Goal: Information Seeking & Learning: Check status

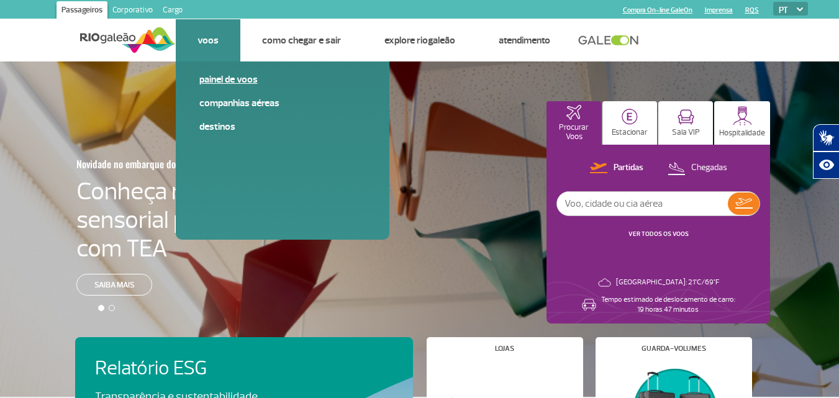
click at [222, 81] on link "Painel de voos" at bounding box center [282, 80] width 166 height 14
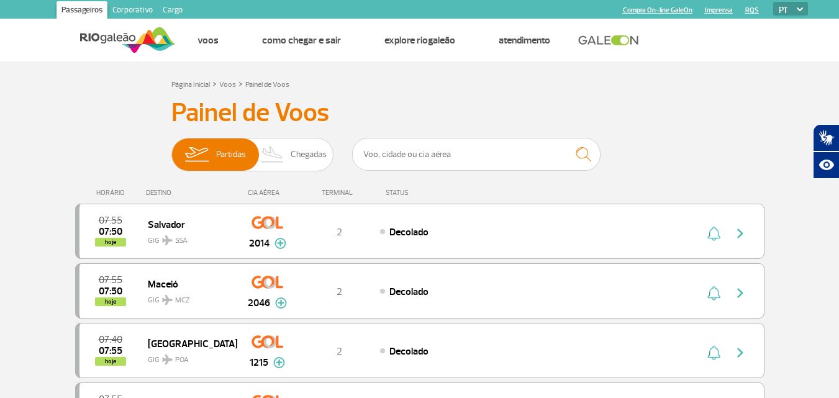
scroll to position [8, 0]
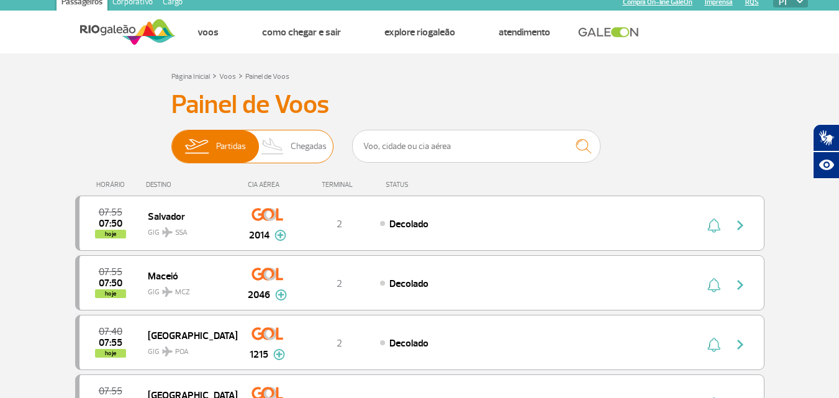
click at [306, 144] on span "Chegadas" at bounding box center [309, 146] width 36 height 32
click at [171, 140] on input "Partidas Chegadas" at bounding box center [171, 140] width 0 height 0
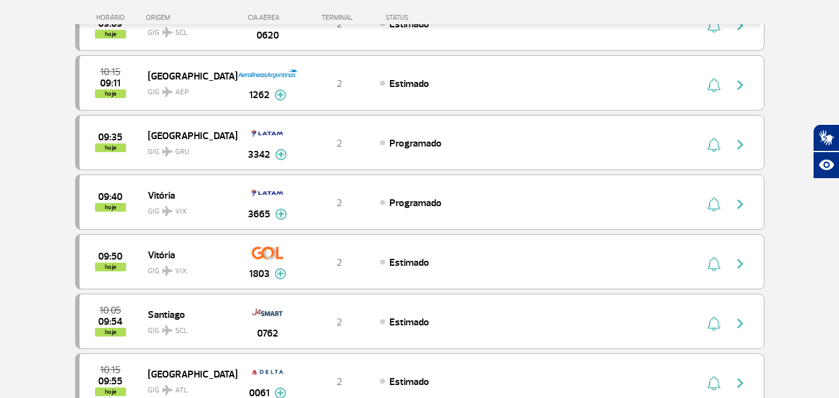
scroll to position [719, 0]
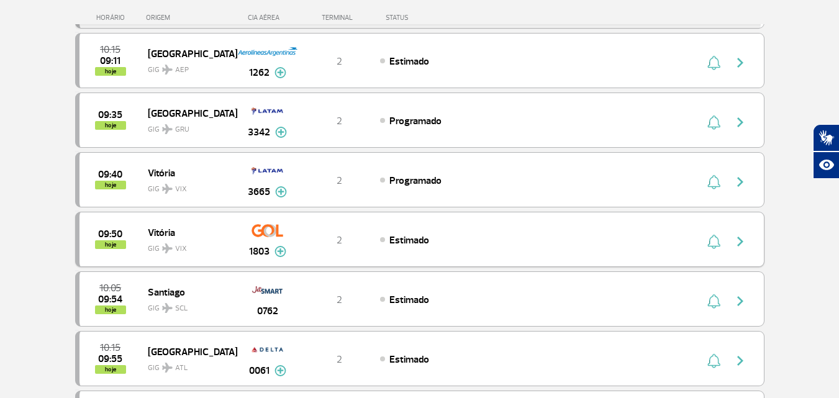
click at [739, 242] on img "button" at bounding box center [740, 241] width 15 height 15
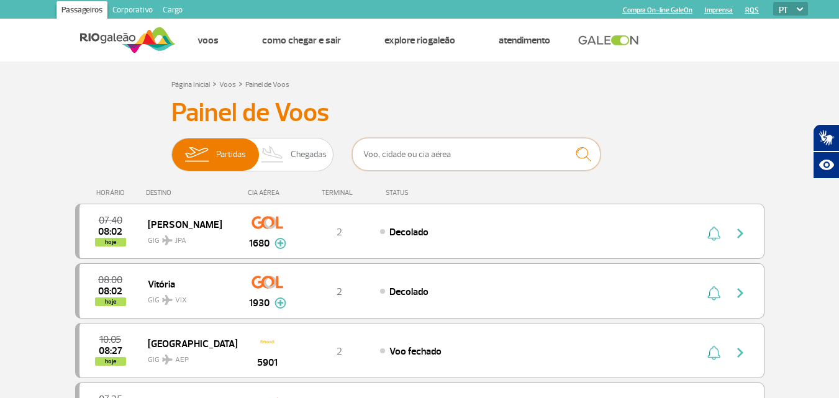
drag, startPoint x: 364, startPoint y: 155, endPoint x: 381, endPoint y: 156, distance: 17.4
click at [381, 156] on input "text" at bounding box center [476, 154] width 248 height 33
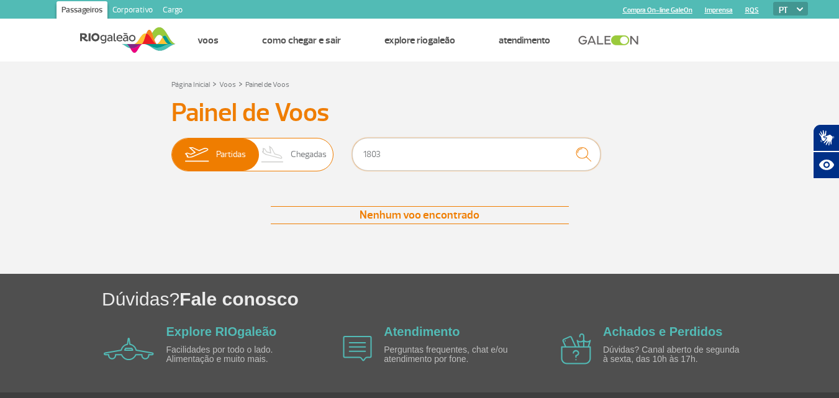
type input "1803"
click at [309, 156] on span "Chegadas" at bounding box center [309, 155] width 36 height 32
click at [171, 148] on input "Partidas Chegadas" at bounding box center [171, 148] width 0 height 0
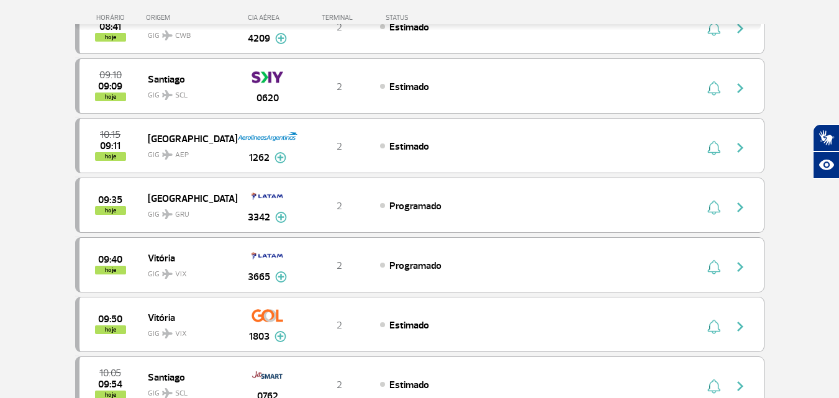
scroll to position [460, 0]
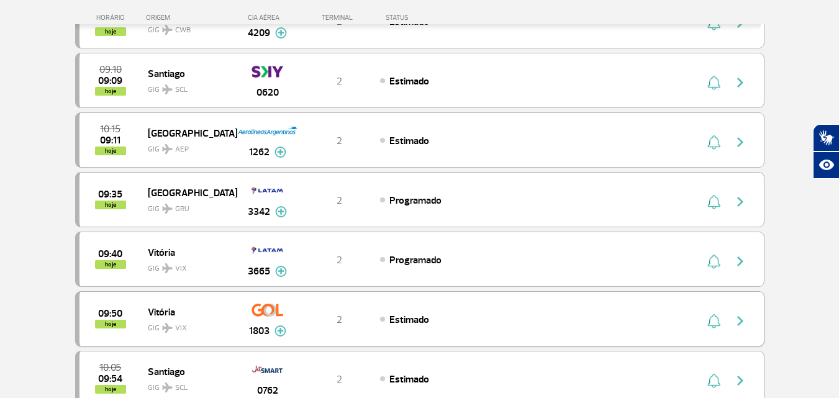
click at [741, 322] on img "button" at bounding box center [740, 321] width 15 height 15
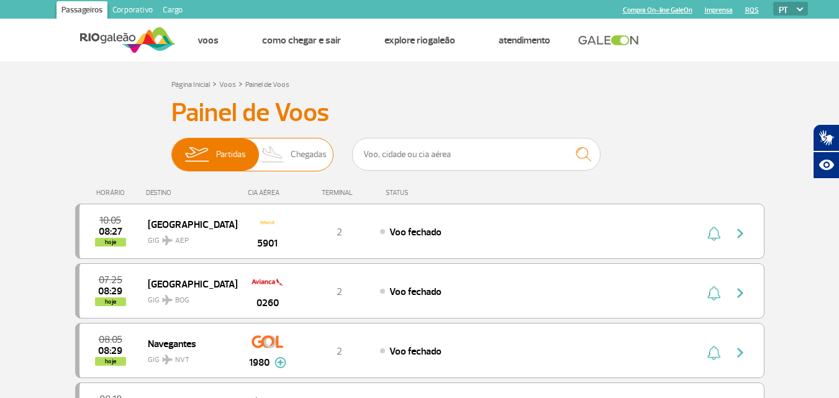
click at [308, 156] on span "Chegadas" at bounding box center [309, 155] width 36 height 32
click at [171, 148] on input "Partidas Chegadas" at bounding box center [171, 148] width 0 height 0
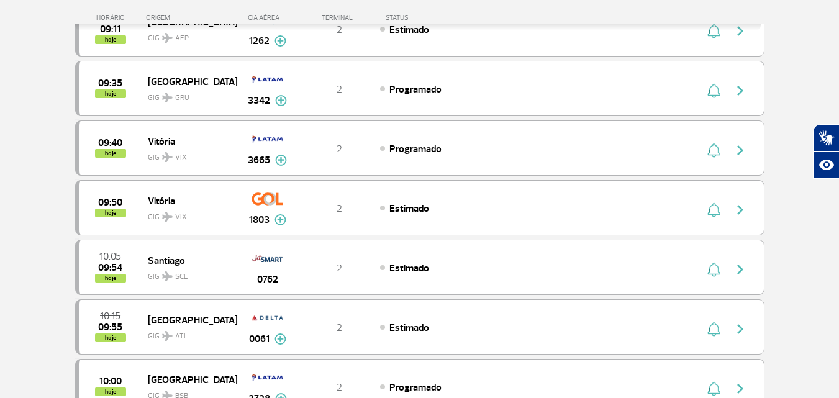
scroll to position [588, 0]
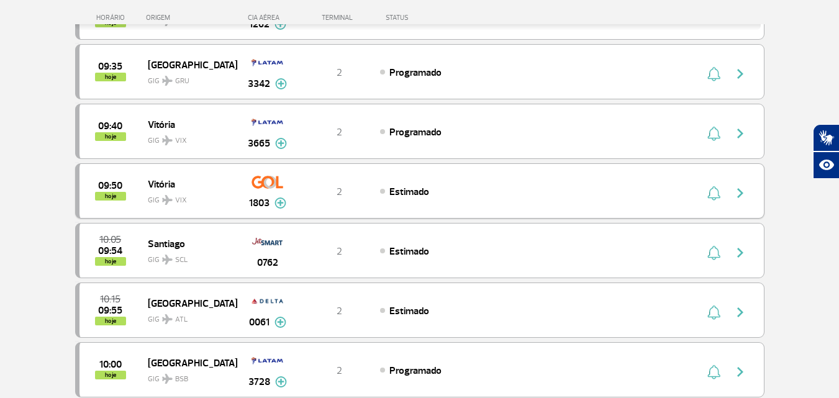
click at [280, 204] on img at bounding box center [281, 203] width 12 height 11
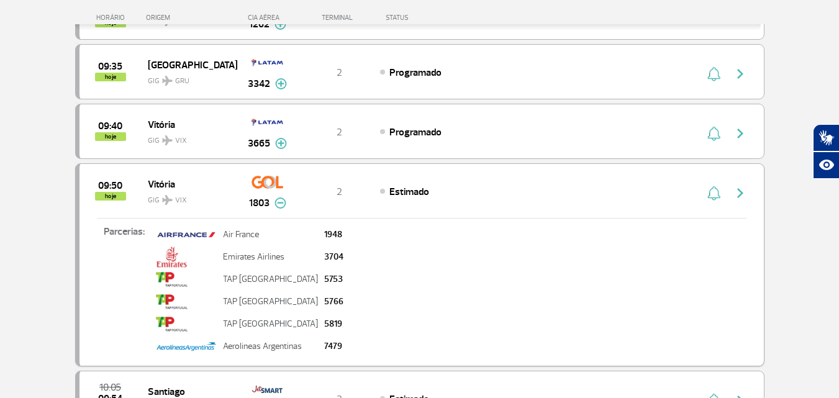
click at [280, 204] on img at bounding box center [281, 203] width 12 height 11
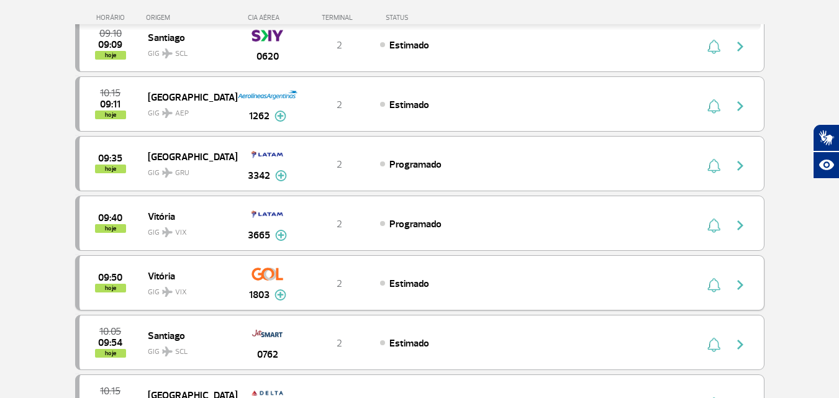
scroll to position [511, 0]
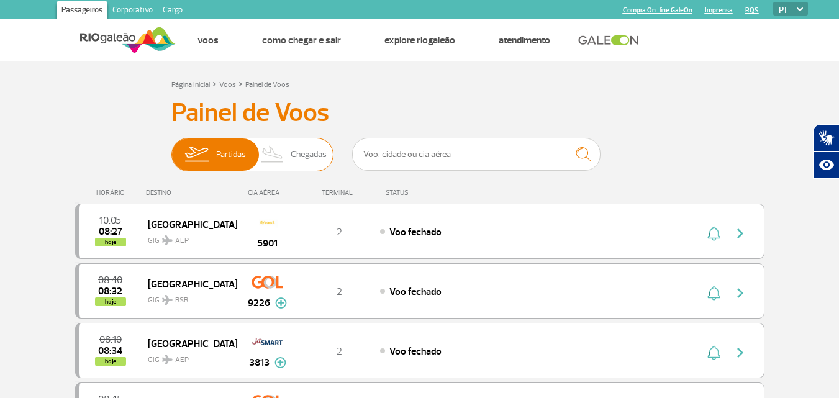
click at [305, 155] on span "Chegadas" at bounding box center [309, 155] width 36 height 32
click at [171, 148] on input "Partidas Chegadas" at bounding box center [171, 148] width 0 height 0
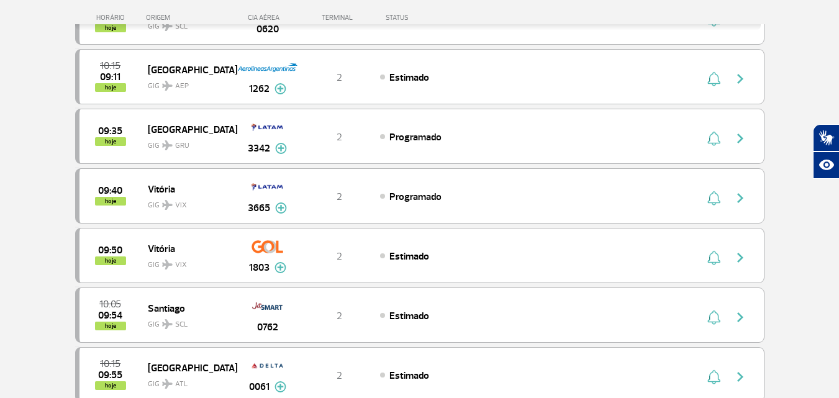
scroll to position [407, 0]
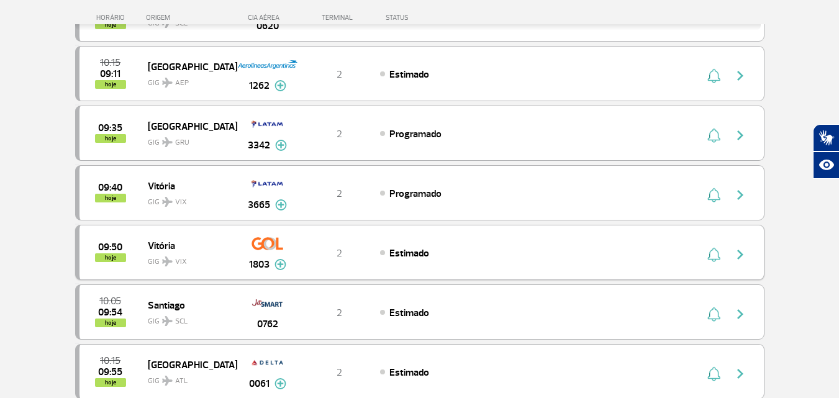
click at [741, 253] on img "button" at bounding box center [740, 254] width 15 height 15
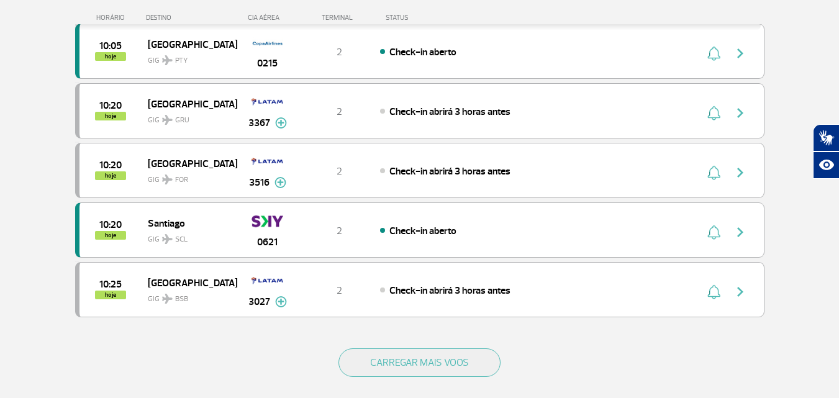
scroll to position [1091, 0]
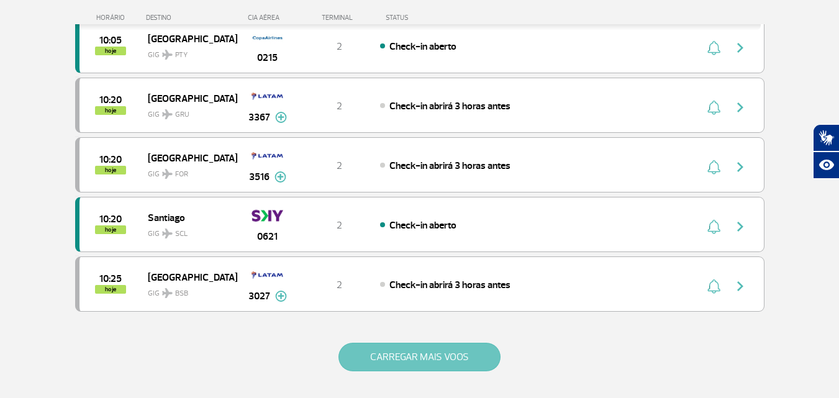
click at [439, 358] on button "CARREGAR MAIS VOOS" at bounding box center [420, 357] width 162 height 29
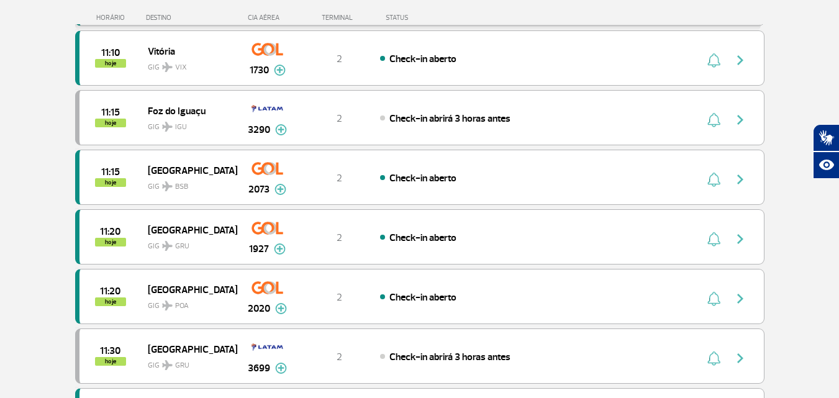
scroll to position [1630, 0]
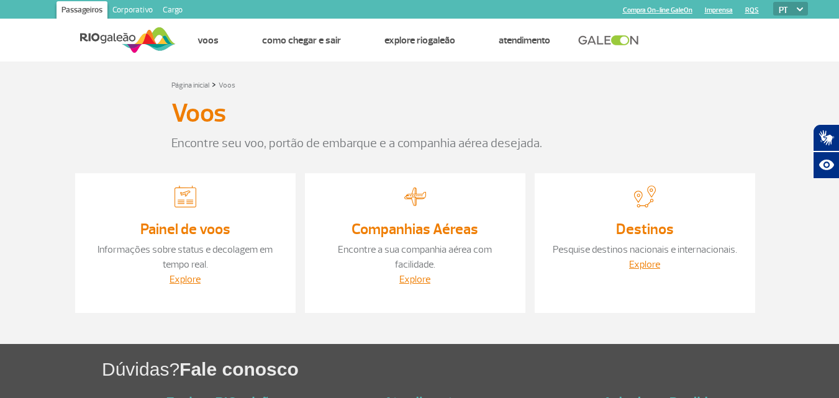
click at [184, 200] on img at bounding box center [186, 197] width 22 height 22
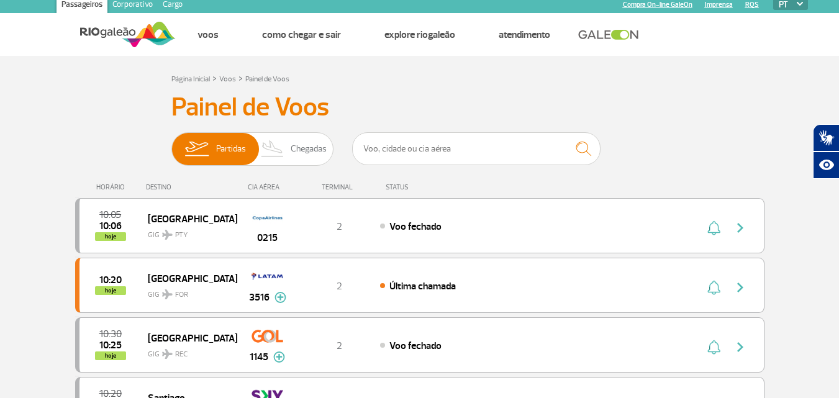
scroll to position [8, 0]
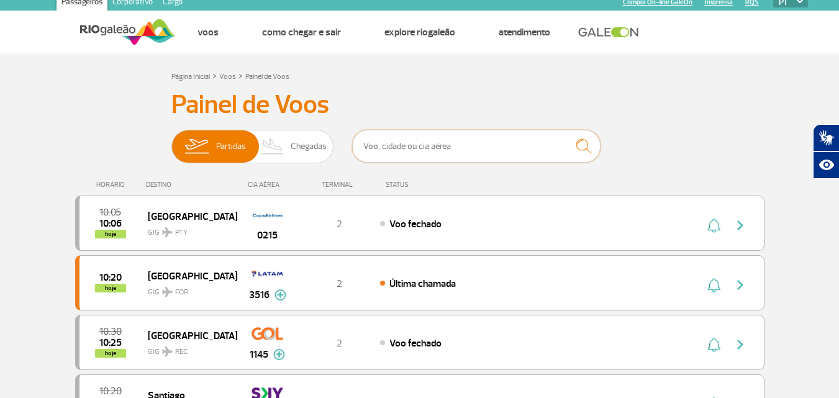
click at [389, 150] on input "text" at bounding box center [476, 146] width 248 height 33
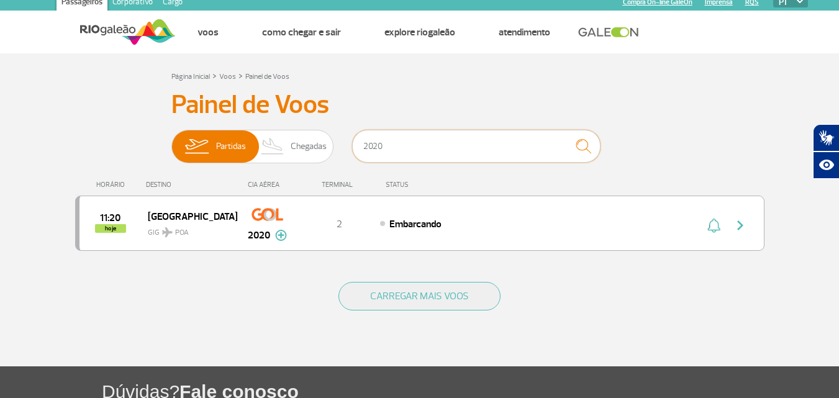
type input "2020"
